Goal: Answer question/provide support

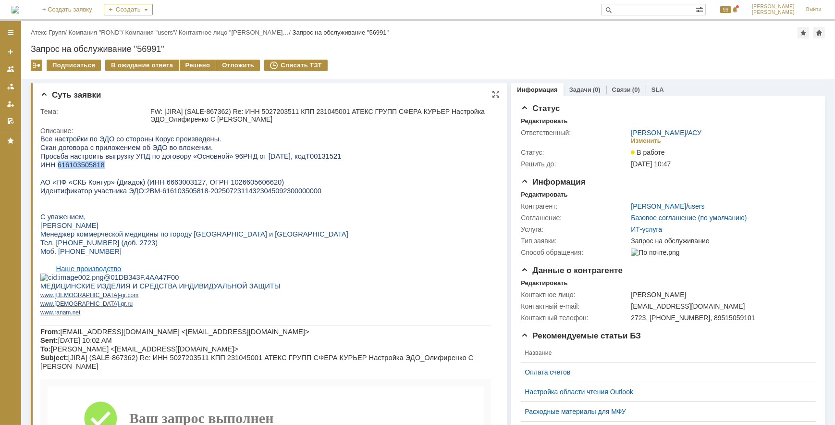
drag, startPoint x: 97, startPoint y: 165, endPoint x: 56, endPoint y: 166, distance: 40.8
click at [56, 166] on span "ИНН 616103505818" at bounding box center [72, 164] width 64 height 8
copy span "616103505818"
drag, startPoint x: 137, startPoint y: 193, endPoint x: 298, endPoint y: 196, distance: 160.9
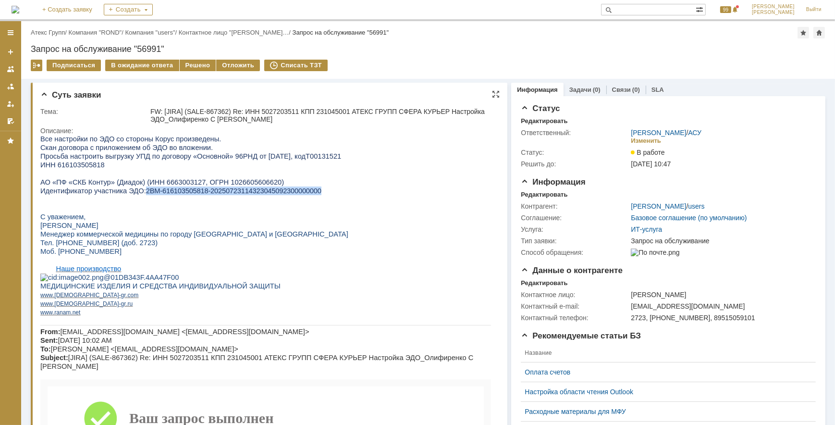
click at [298, 195] on p "Идентификатор участника ЭДО: 2BM-616103505818-20250723114323045092300000000" at bounding box center [265, 190] width 451 height 9
copy span "2BM-616103505818-20250723114323045092300000000"
click at [196, 64] on div "Решено" at bounding box center [198, 66] width 37 height 12
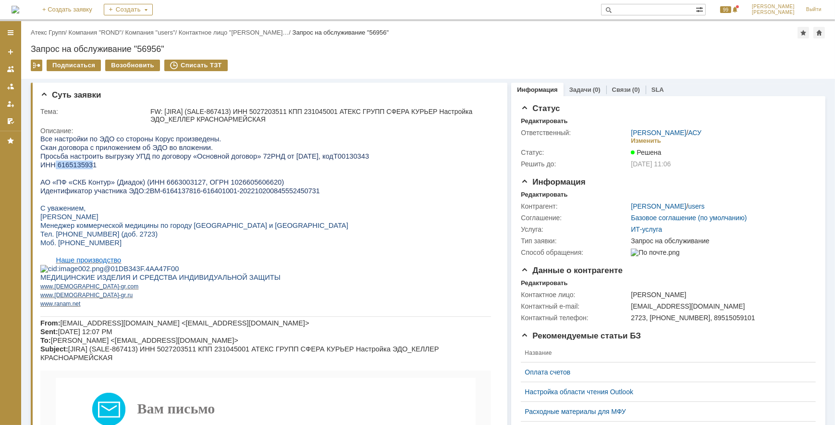
drag, startPoint x: 53, startPoint y: 166, endPoint x: 87, endPoint y: 164, distance: 34.2
click at [87, 164] on span "ИНН 6165135931" at bounding box center [68, 164] width 56 height 8
click at [89, 164] on span "ИНН 6165135931" at bounding box center [68, 164] width 56 height 8
drag, startPoint x: 90, startPoint y: 165, endPoint x: 66, endPoint y: 166, distance: 23.6
click at [66, 166] on span "ИНН 6165135931" at bounding box center [68, 164] width 56 height 8
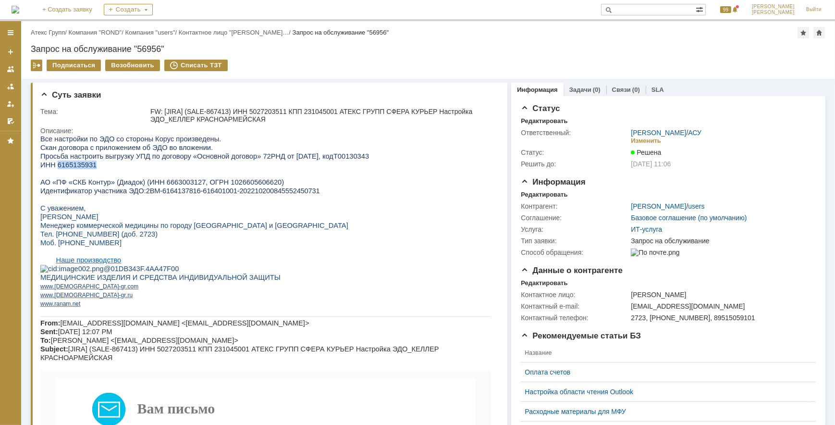
copy div "6165135931"
drag, startPoint x: 167, startPoint y: 117, endPoint x: 192, endPoint y: 117, distance: 25.0
click at [192, 117] on div "FW: [JIRA] (SALE-867413) ИНН 5027203511 КПП 231045001 АТЕКС ГРУПП СФЕРА КУРЬЕР …" at bounding box center [321, 115] width 343 height 15
copy div "КЕЛЛЕР"
drag, startPoint x: 137, startPoint y: 194, endPoint x: 294, endPoint y: 197, distance: 156.6
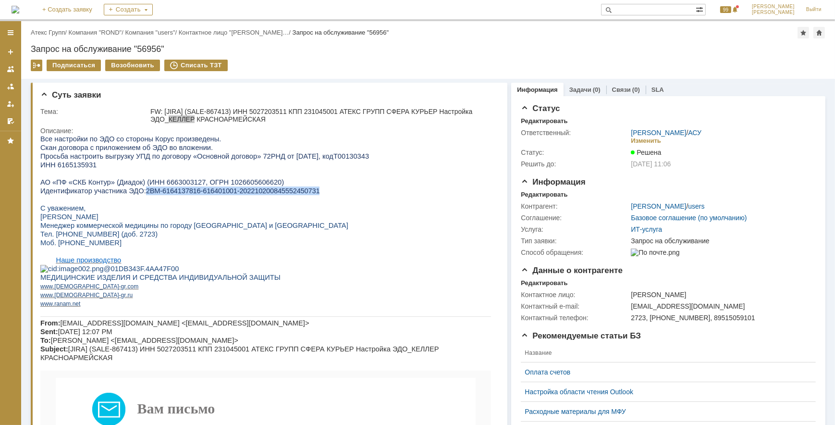
click at [294, 194] on span "2BM-6164137816-616401001-202210200845552450731" at bounding box center [233, 190] width 174 height 8
copy span "2BM-6164137816-616401001-202210200845552450731"
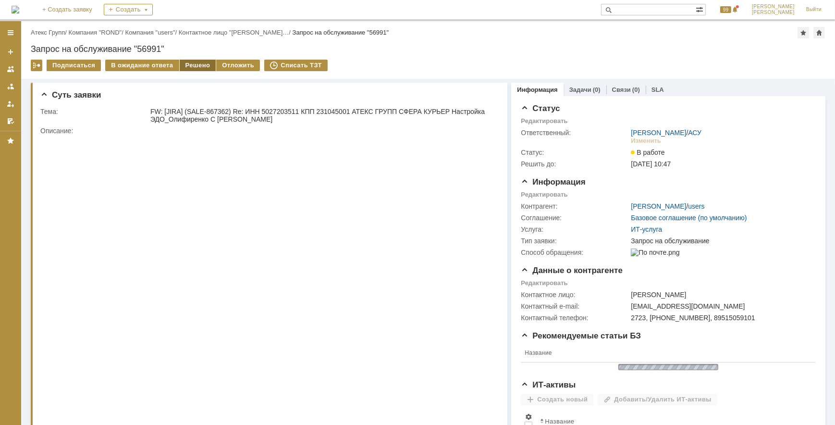
click at [180, 62] on div "Решено" at bounding box center [198, 66] width 37 height 12
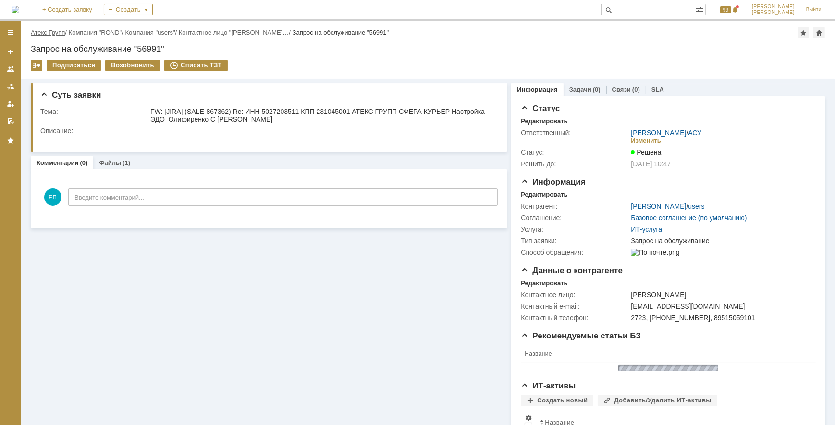
click at [58, 32] on link "Атекс Групп" at bounding box center [48, 32] width 34 height 7
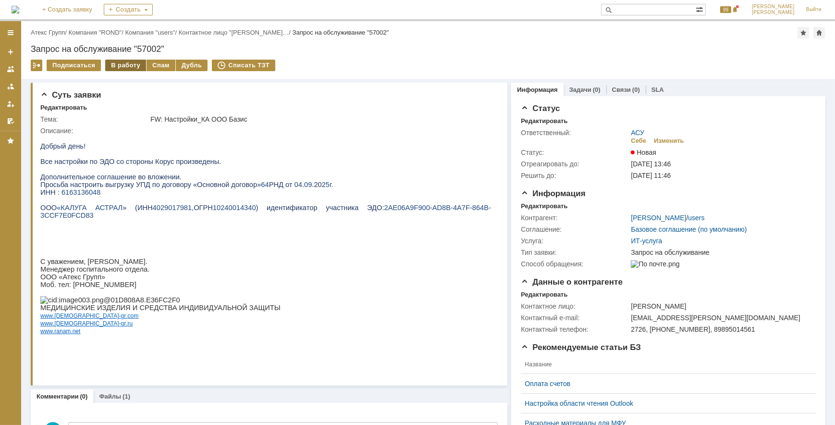
click at [131, 68] on div "В работу" at bounding box center [125, 66] width 41 height 12
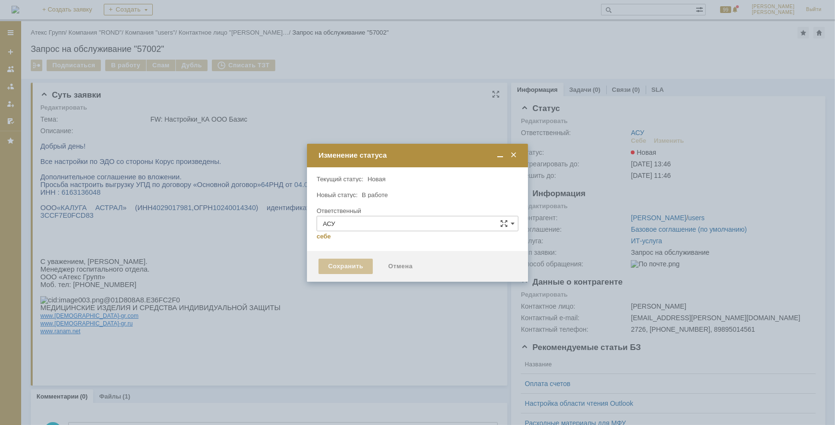
type input "[PERSON_NAME]"
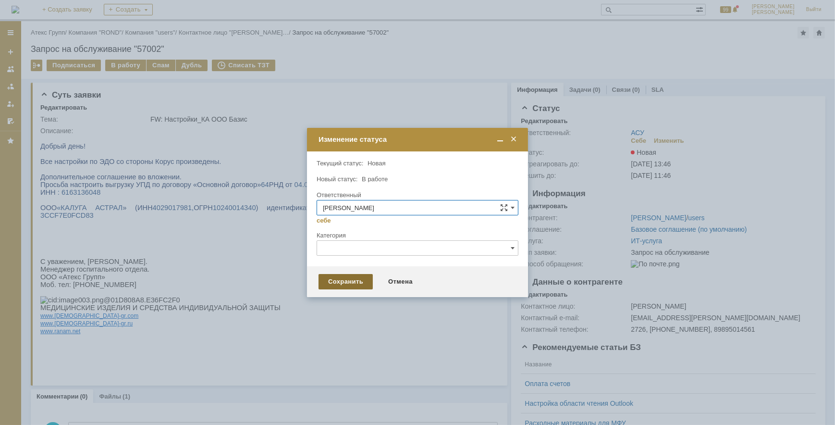
click at [354, 280] on div "Сохранить" at bounding box center [345, 281] width 54 height 15
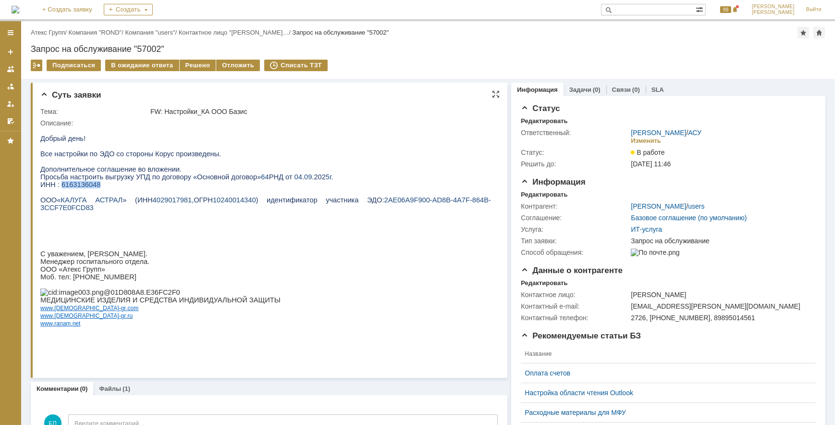
drag, startPoint x: 96, startPoint y: 189, endPoint x: 95, endPoint y: 211, distance: 22.6
click at [59, 188] on p "ИНН : 6163136048" at bounding box center [265, 184] width 451 height 8
copy span "6163136048"
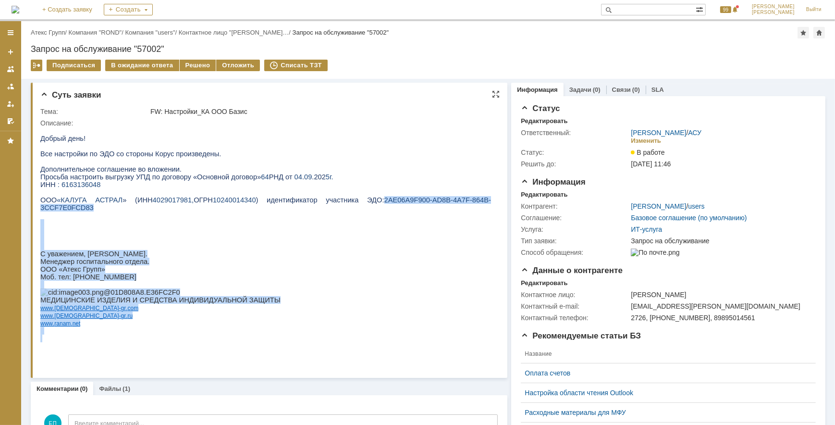
drag, startPoint x: 323, startPoint y: 204, endPoint x: 460, endPoint y: 204, distance: 136.4
click at [460, 204] on html "Добрый день! Все настройки по ЭДО со стороны Корус произведены. Дополнительное …" at bounding box center [265, 233] width 451 height 215
click at [455, 205] on span "2AE06A9F900-AD8B-4A7F-864B-3CCF7E0FCD83" at bounding box center [265, 203] width 451 height 15
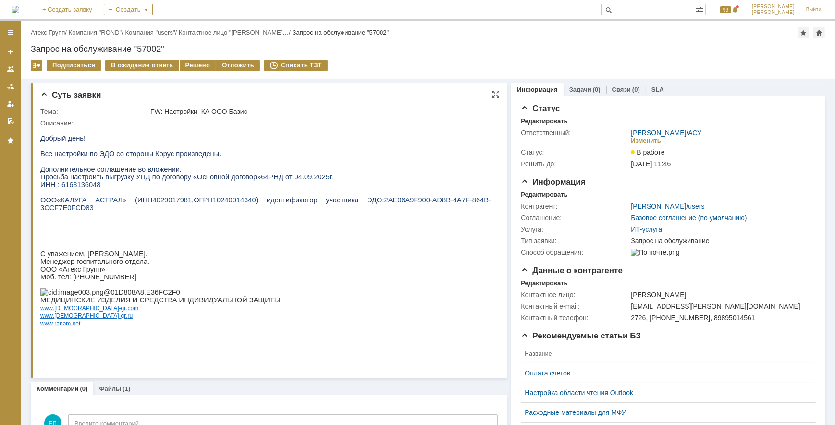
click at [336, 204] on span "2AE06A9F900-AD8B-4A7F-864B-3CCF7E0FCD83" at bounding box center [265, 203] width 451 height 15
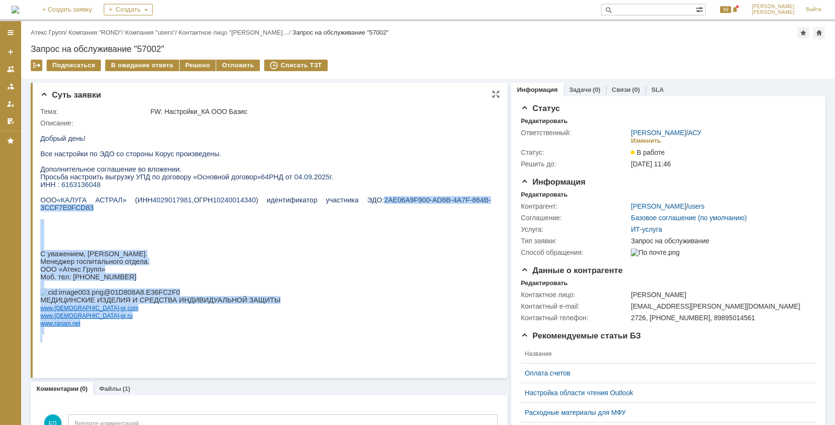
drag, startPoint x: 323, startPoint y: 204, endPoint x: 460, endPoint y: 204, distance: 136.9
click at [460, 204] on html "Добрый день! Все настройки по ЭДО со стороны Корус произведены. Дополнительное …" at bounding box center [265, 233] width 451 height 215
drag, startPoint x: 460, startPoint y: 204, endPoint x: 358, endPoint y: 214, distance: 101.9
click at [377, 221] on p at bounding box center [265, 223] width 451 height 8
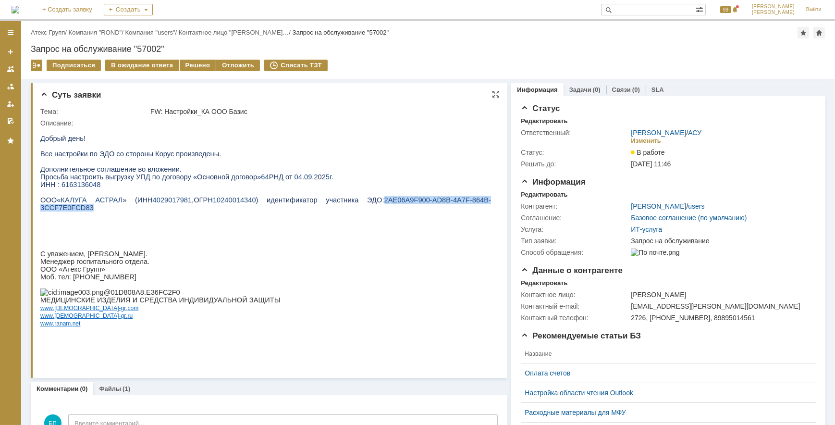
drag, startPoint x: 323, startPoint y: 204, endPoint x: 459, endPoint y: 203, distance: 135.5
click at [459, 203] on span "2AE06A9F900-AD8B-4A7F-864B-3CCF7E0FCD83" at bounding box center [265, 203] width 451 height 15
copy span "2AE06A9F900-AD8B-4A7F-864B-3CCF7E0FCD83"
click at [184, 63] on div "Решено" at bounding box center [198, 66] width 37 height 12
